Goal: Task Accomplishment & Management: Manage account settings

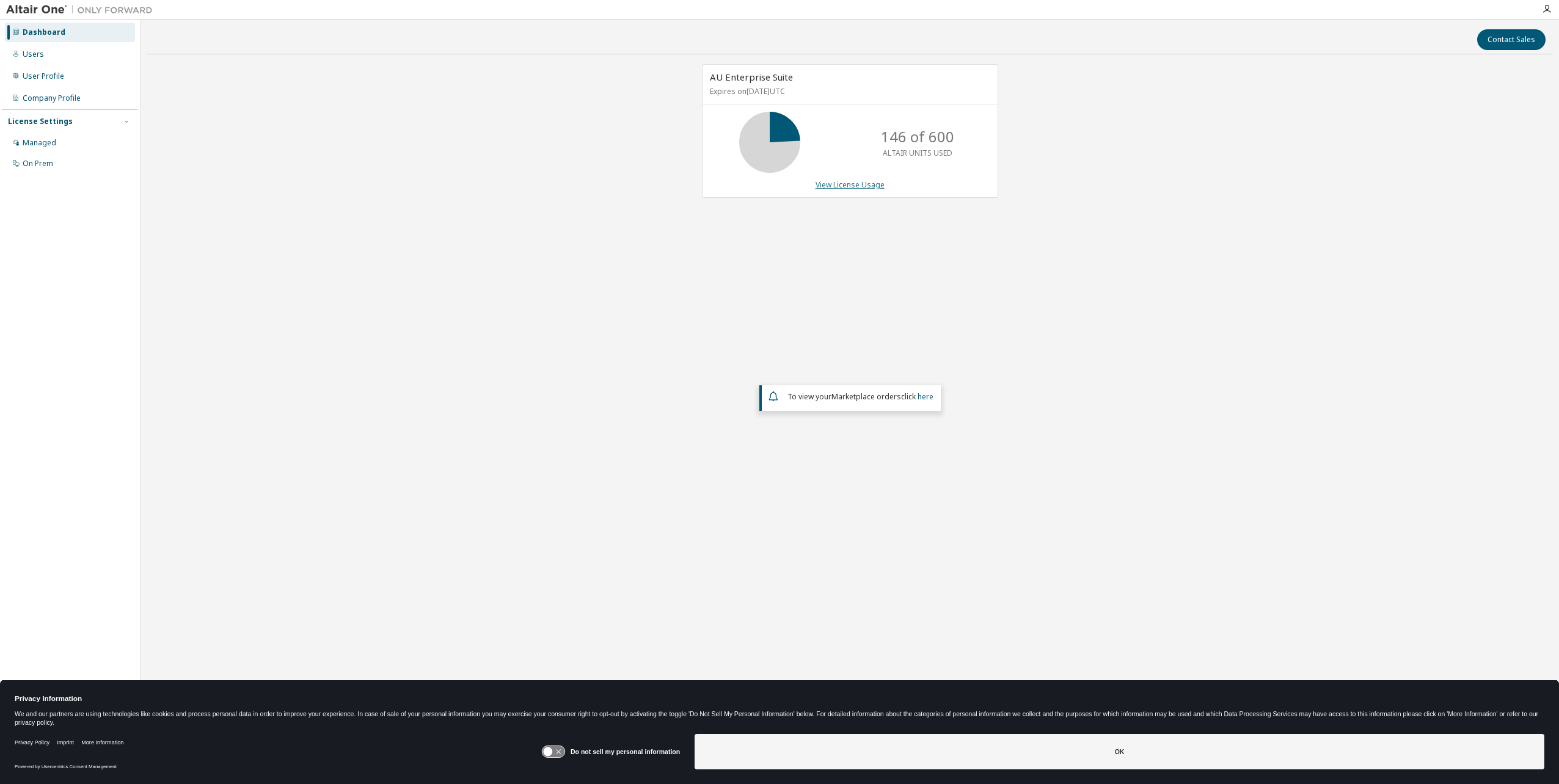
click at [843, 185] on link "View License Usage" at bounding box center [850, 185] width 69 height 11
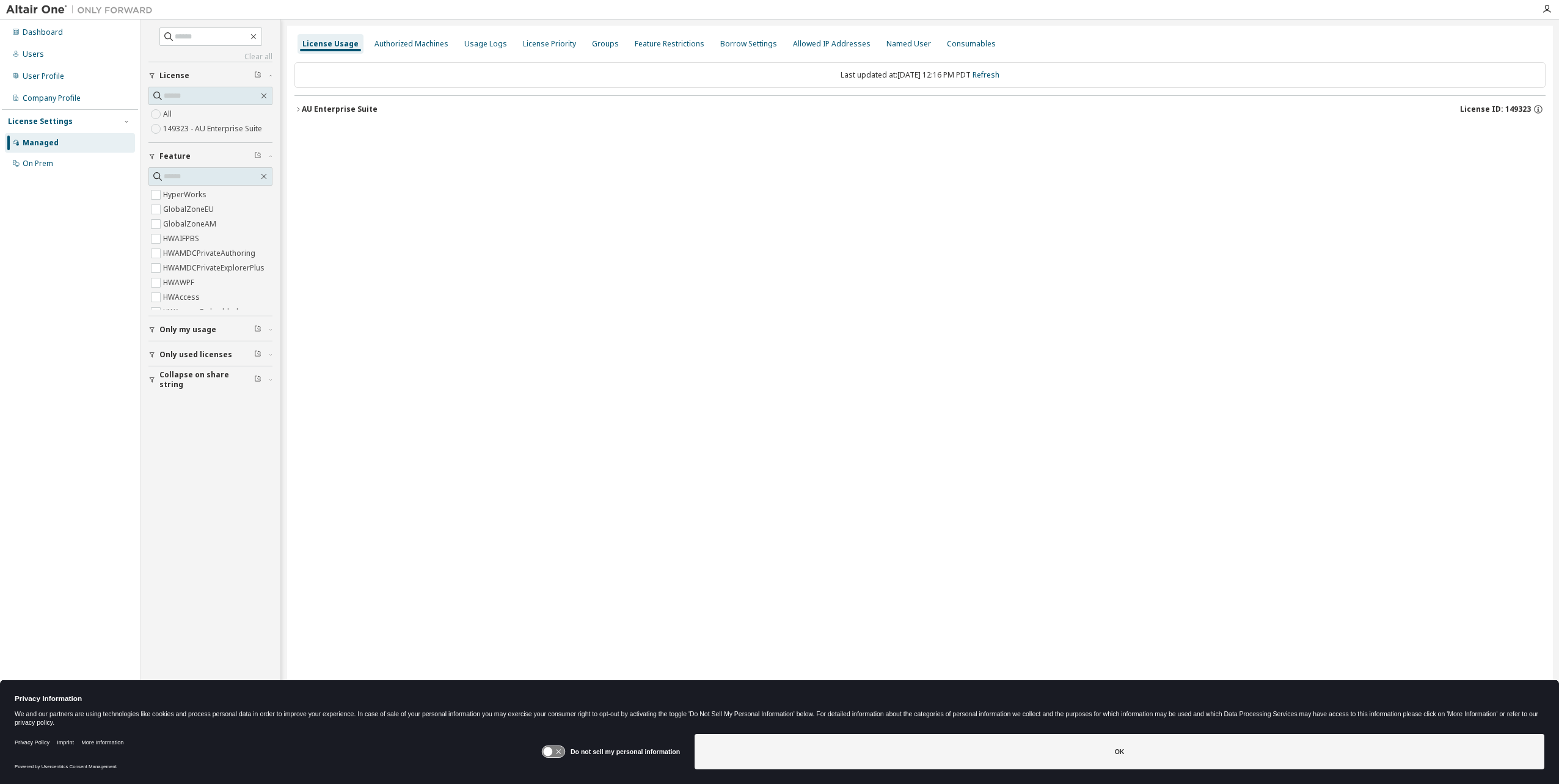
click at [300, 108] on icon "button" at bounding box center [298, 109] width 7 height 7
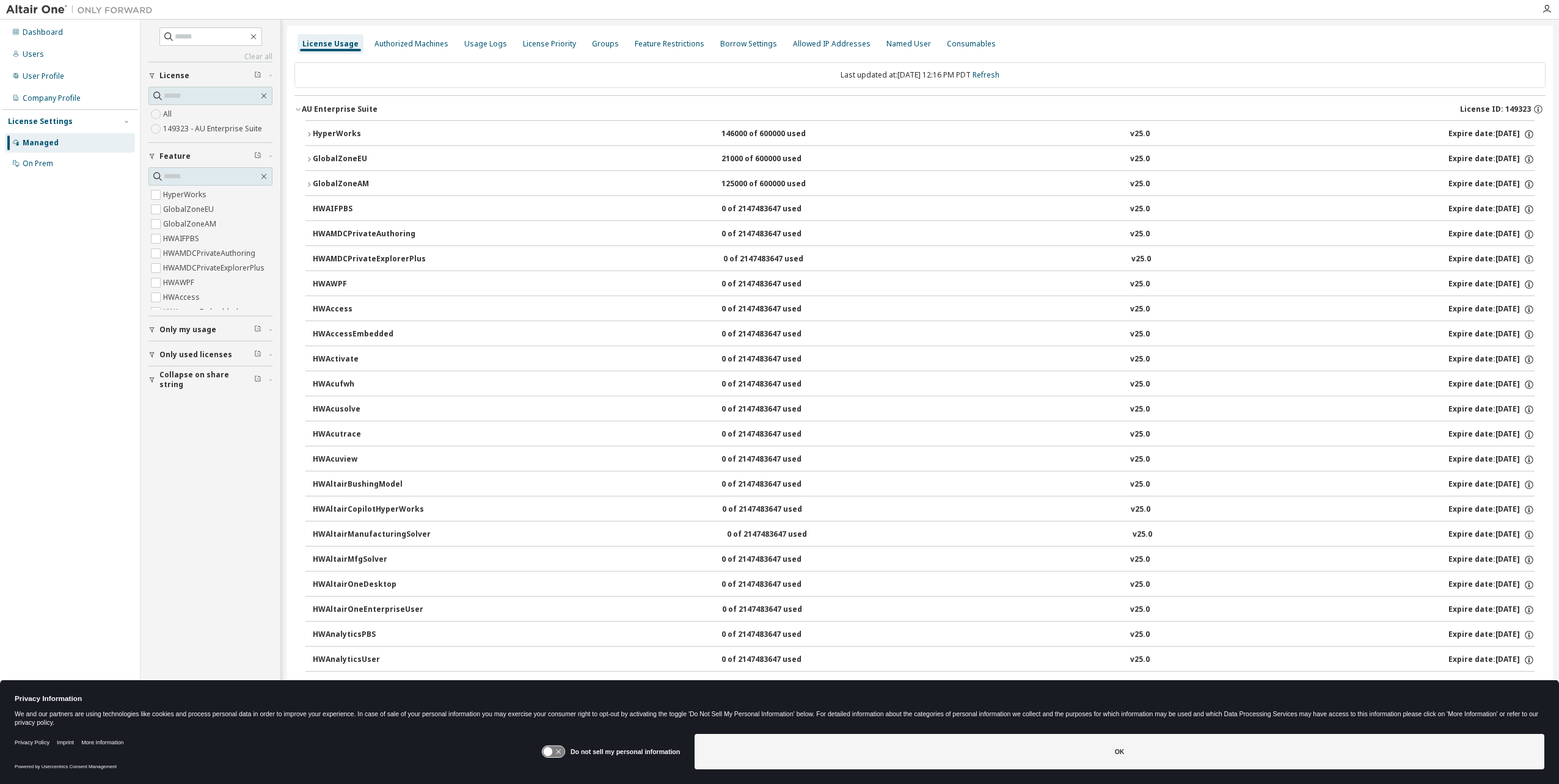
click at [308, 131] on icon "button" at bounding box center [309, 134] width 7 height 7
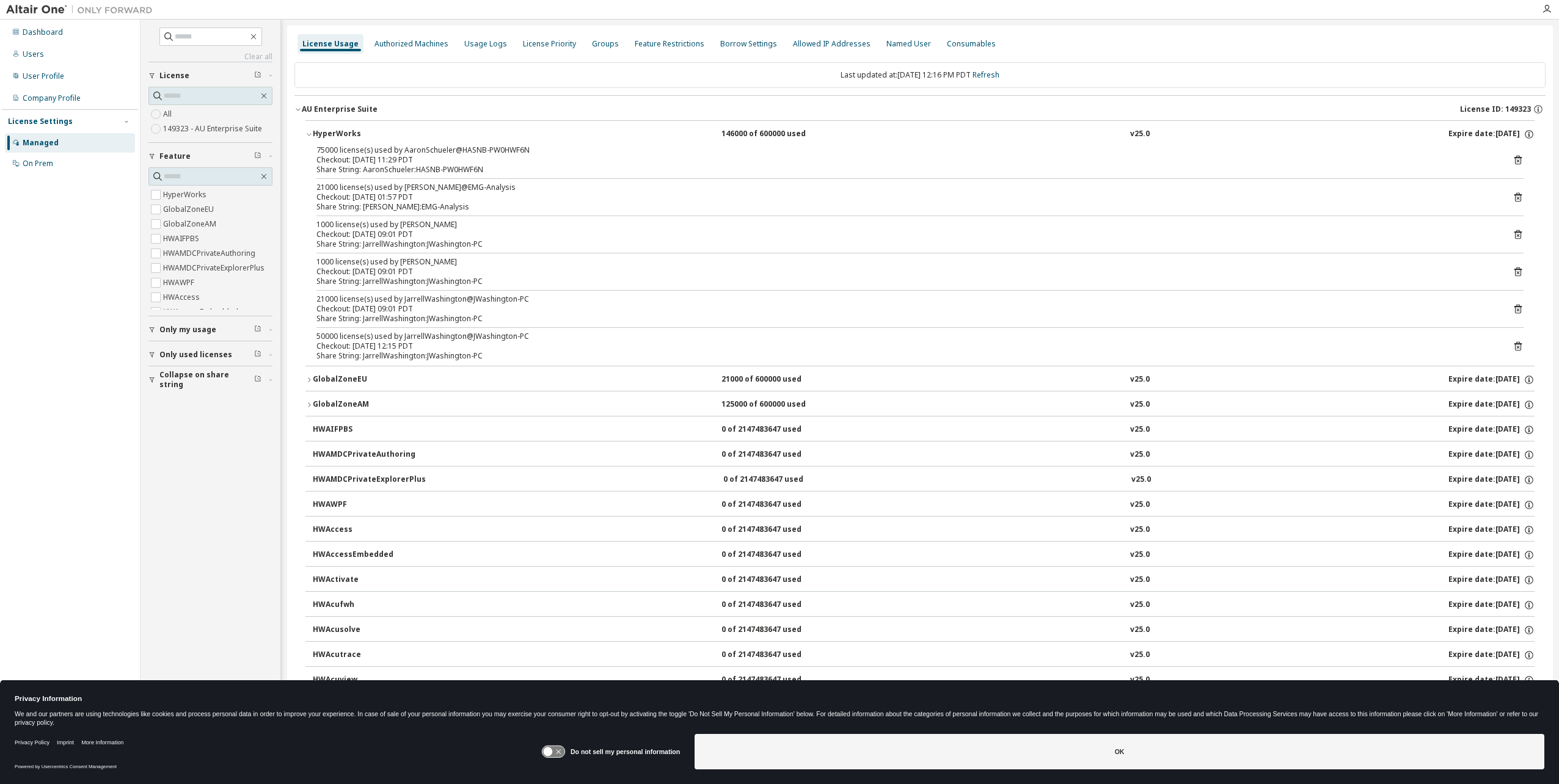
click at [308, 131] on icon "button" at bounding box center [309, 134] width 7 height 7
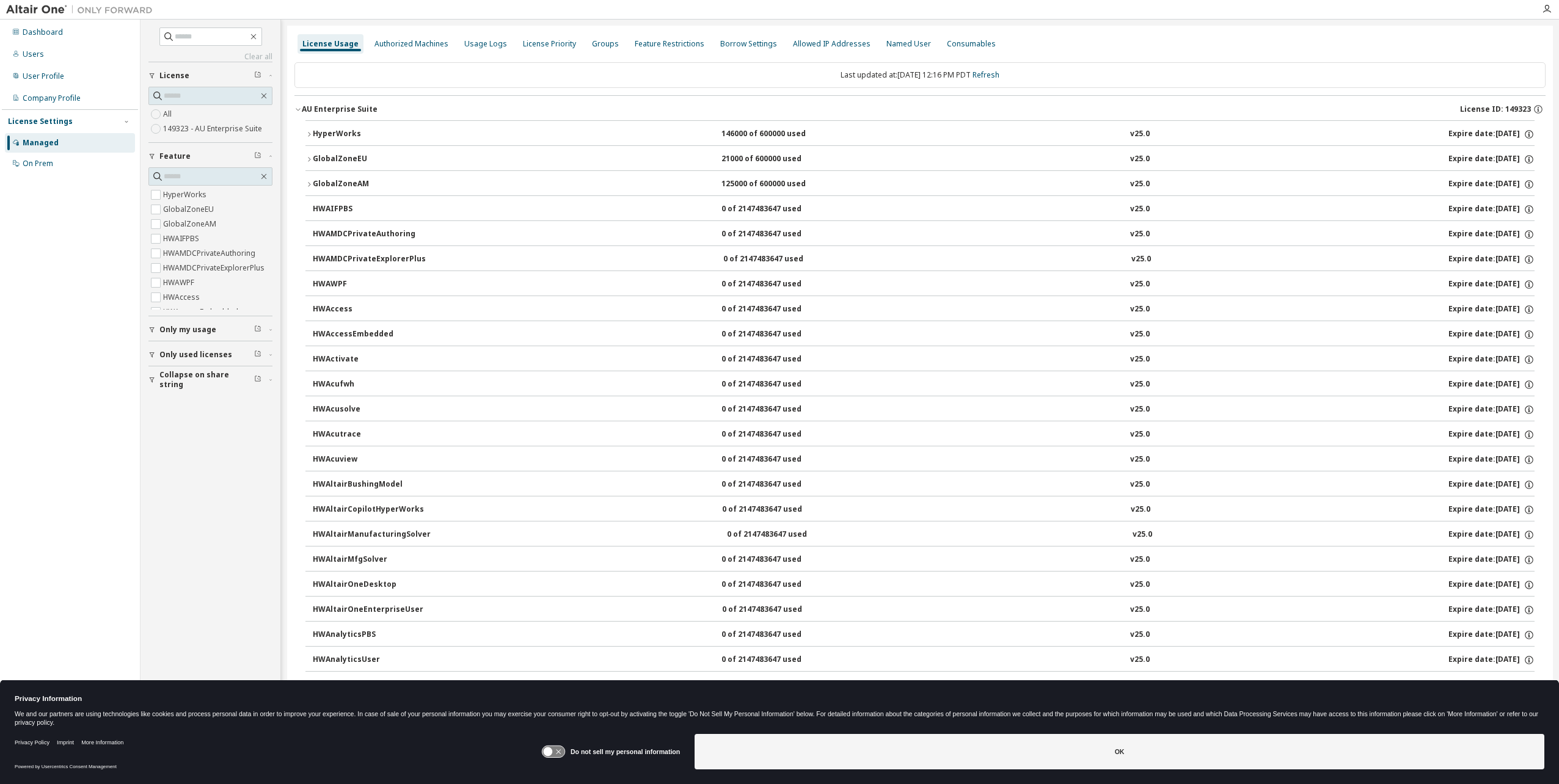
click at [308, 158] on icon "button" at bounding box center [309, 159] width 7 height 7
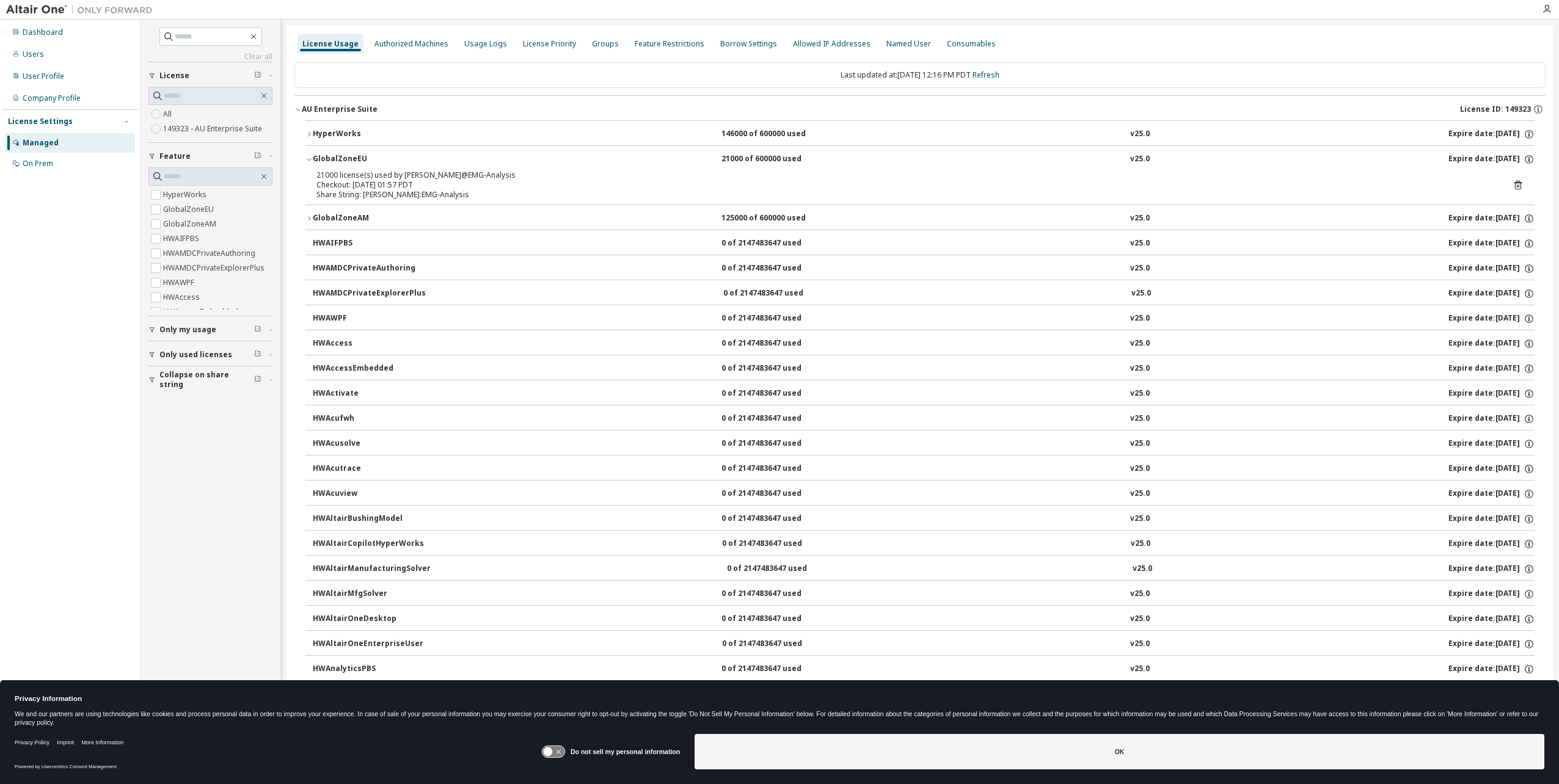
click at [308, 159] on icon "button" at bounding box center [308, 160] width 4 height 3
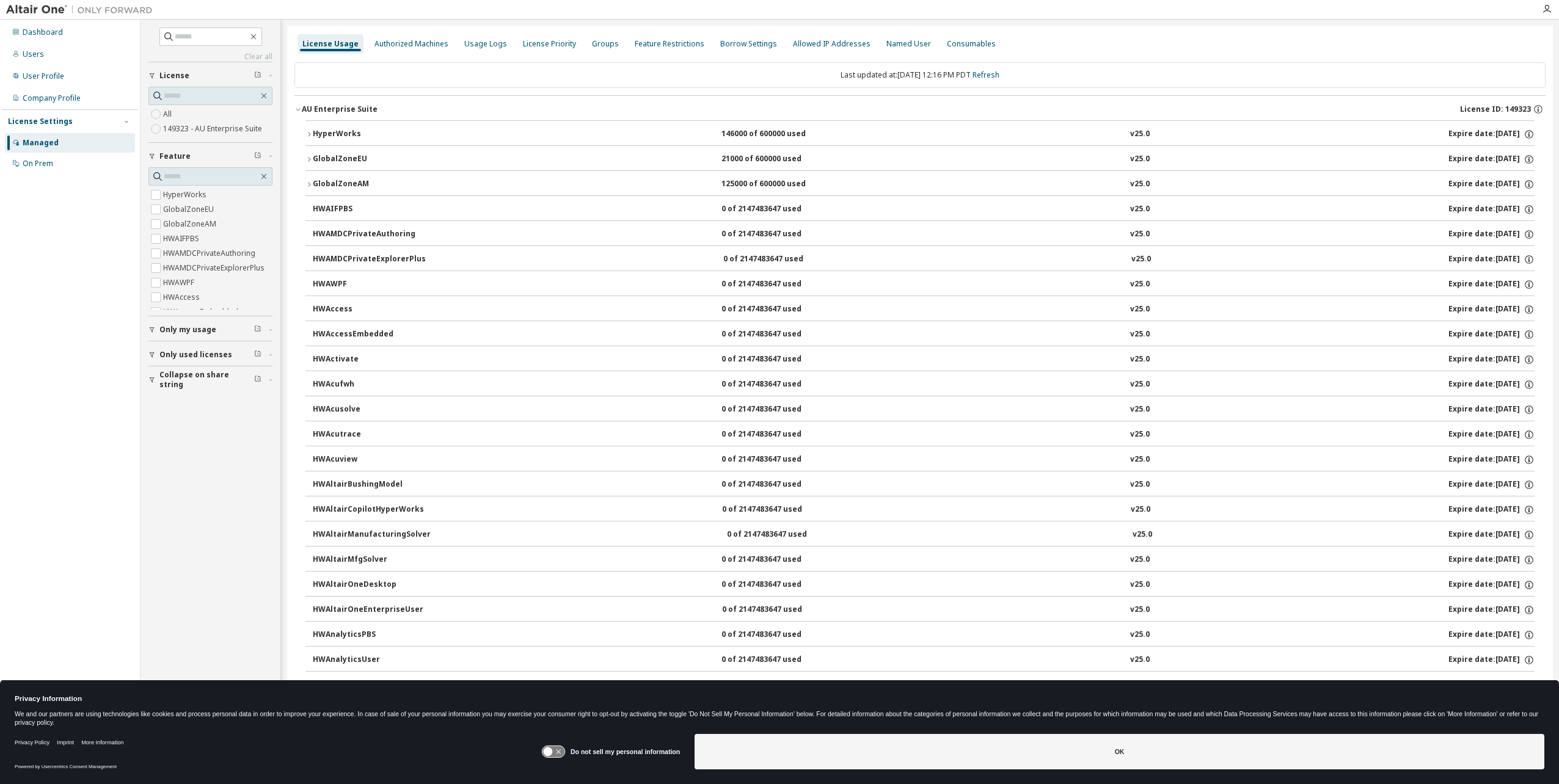
click at [309, 183] on icon "button" at bounding box center [309, 184] width 7 height 7
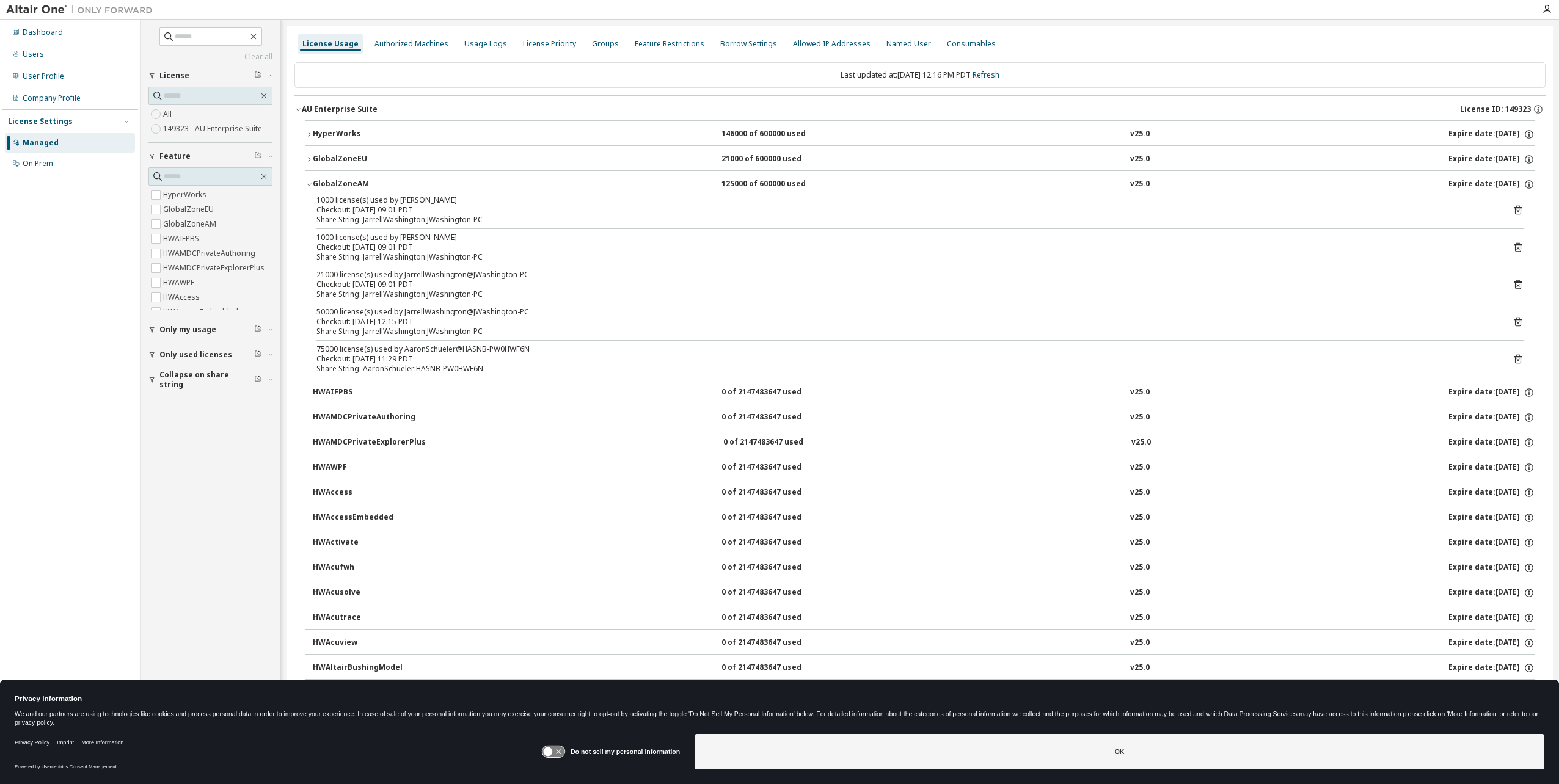
click at [309, 183] on icon "button" at bounding box center [309, 184] width 7 height 7
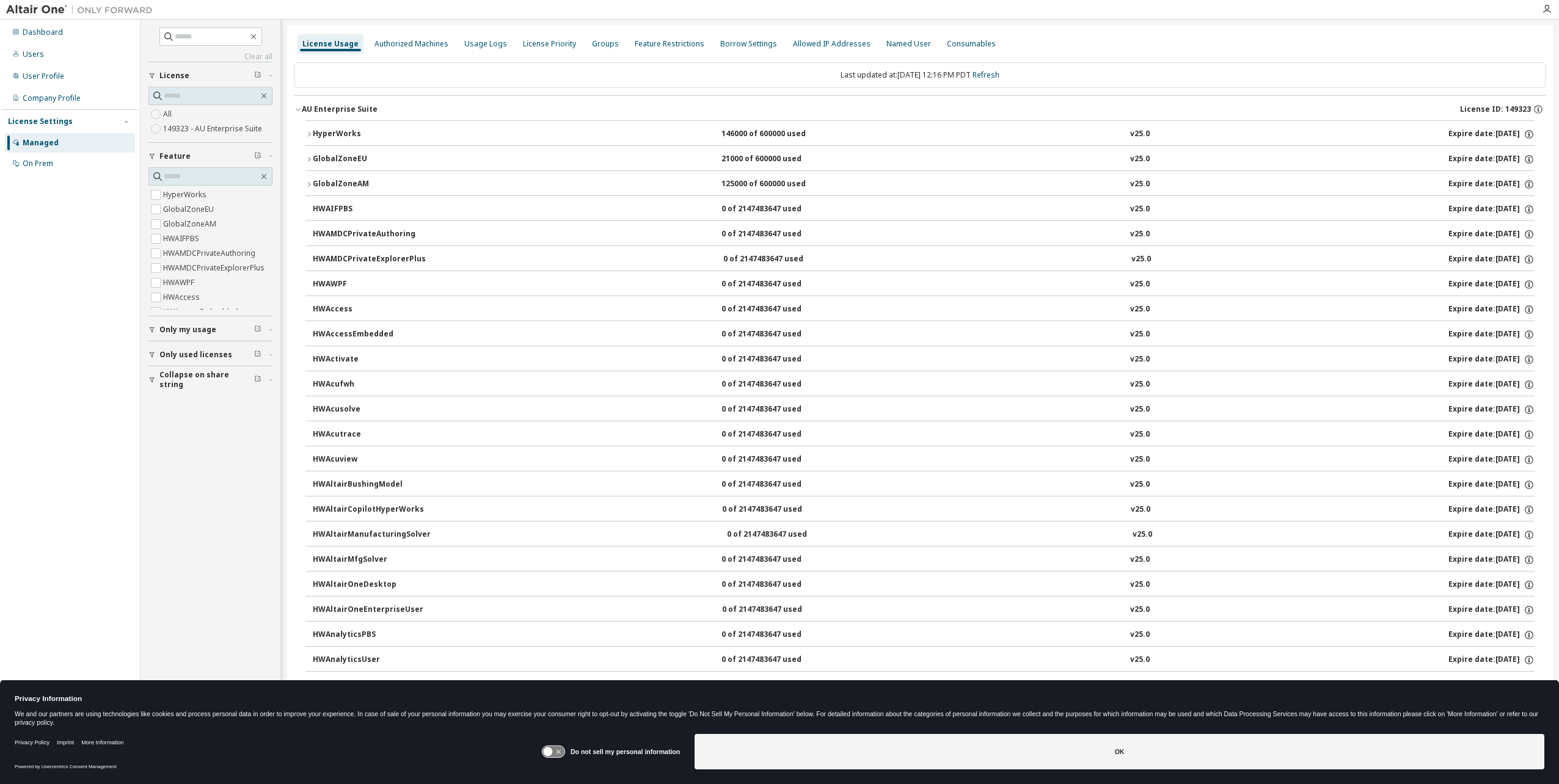
click at [308, 182] on icon "button" at bounding box center [309, 184] width 7 height 7
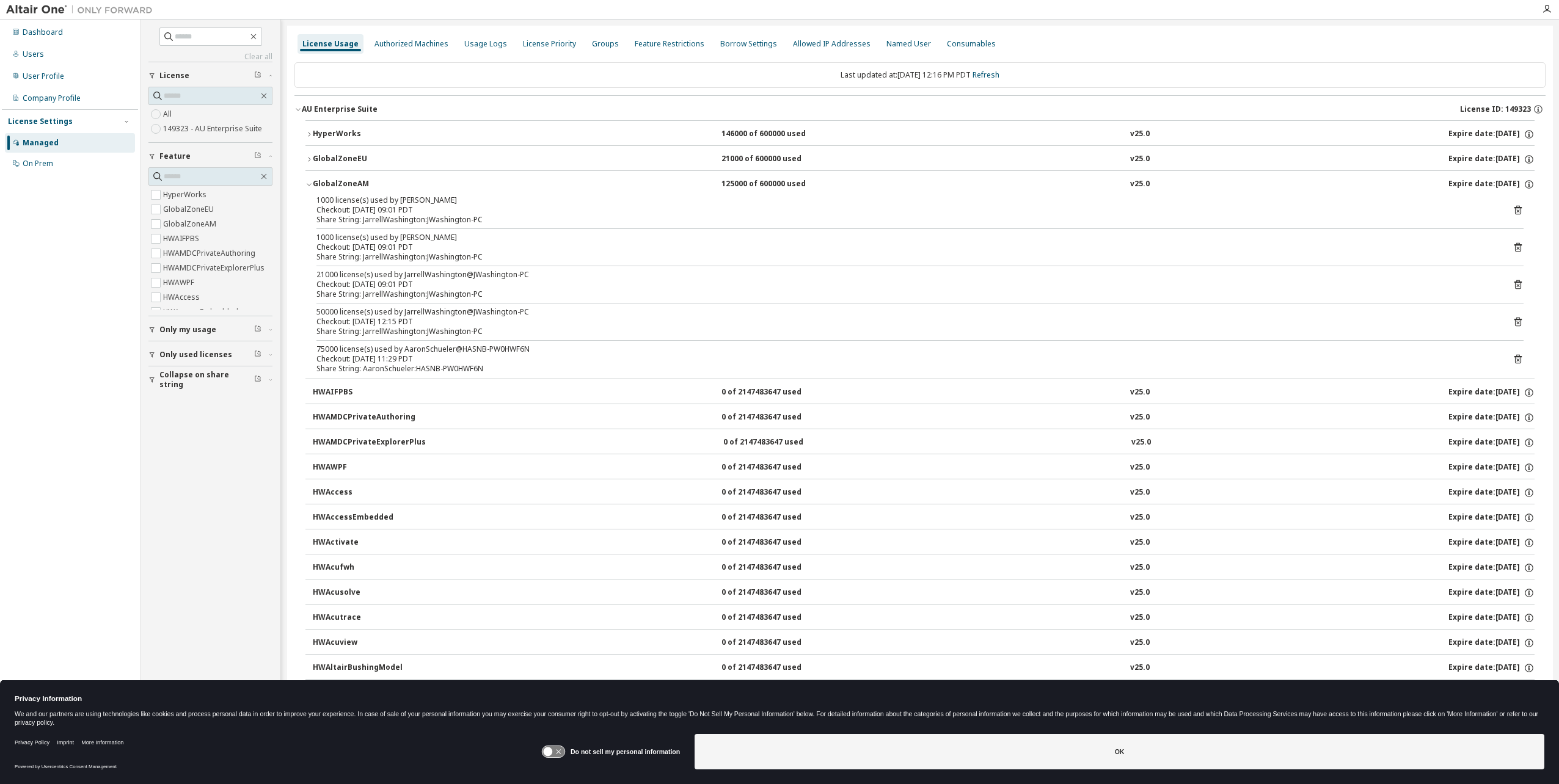
click at [308, 182] on icon "button" at bounding box center [309, 184] width 7 height 7
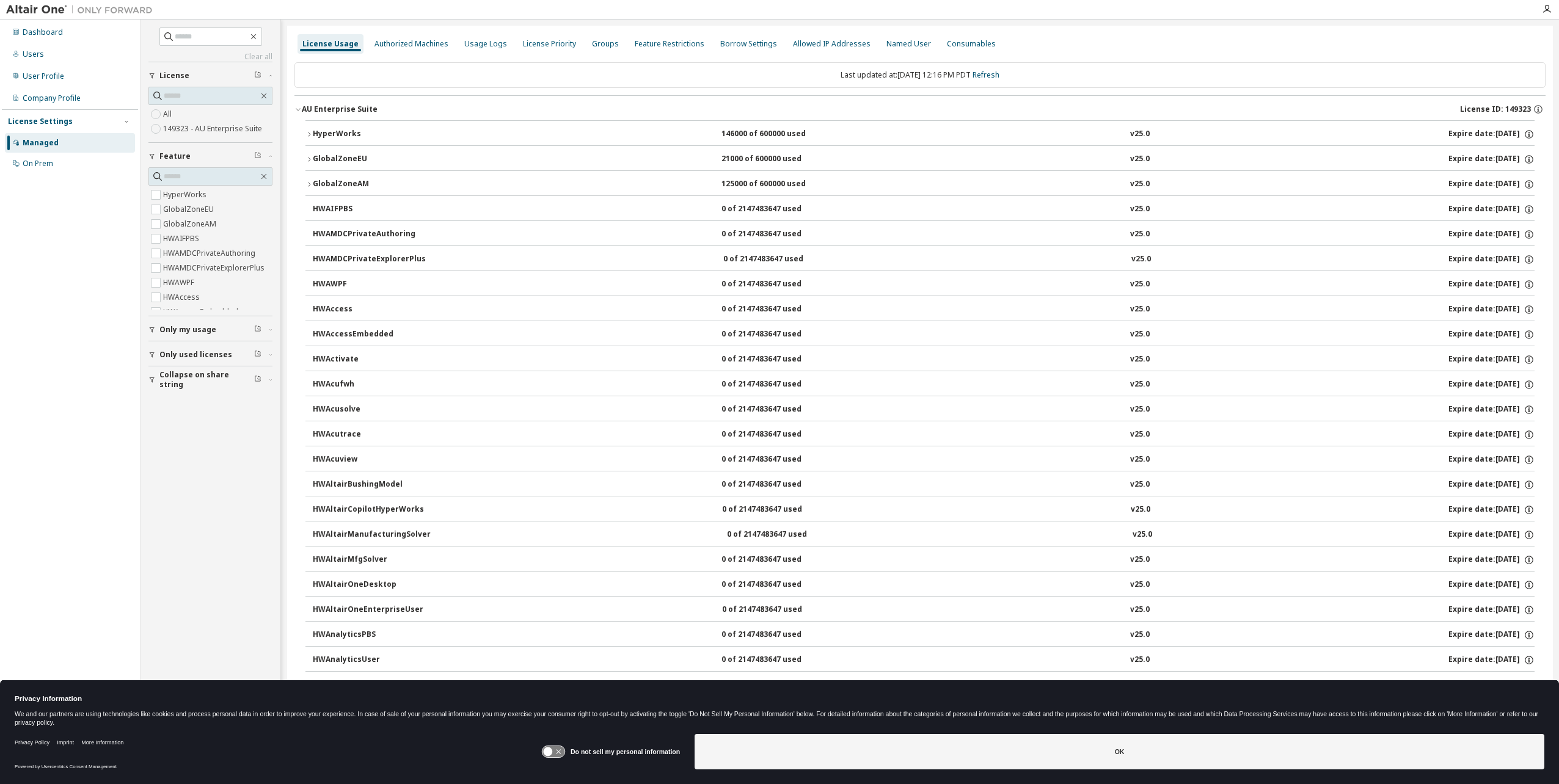
drag, startPoint x: 302, startPoint y: 127, endPoint x: 308, endPoint y: 130, distance: 6.7
click at [309, 131] on icon "button" at bounding box center [309, 134] width 7 height 7
